Goal: Task Accomplishment & Management: Use online tool/utility

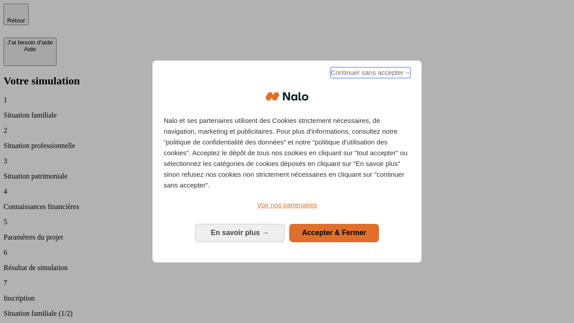
click at [369, 74] on span "Continuer sans accepter →" at bounding box center [370, 72] width 80 height 11
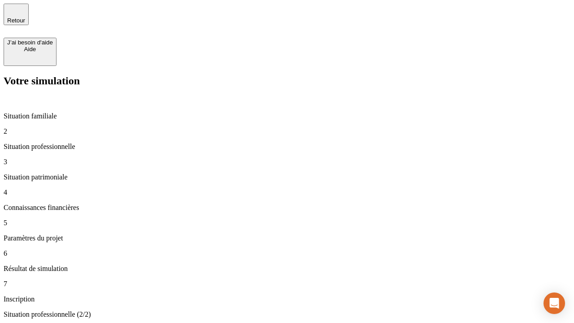
type input "70 000"
type input "1 000"
